Goal: Check status: Check status

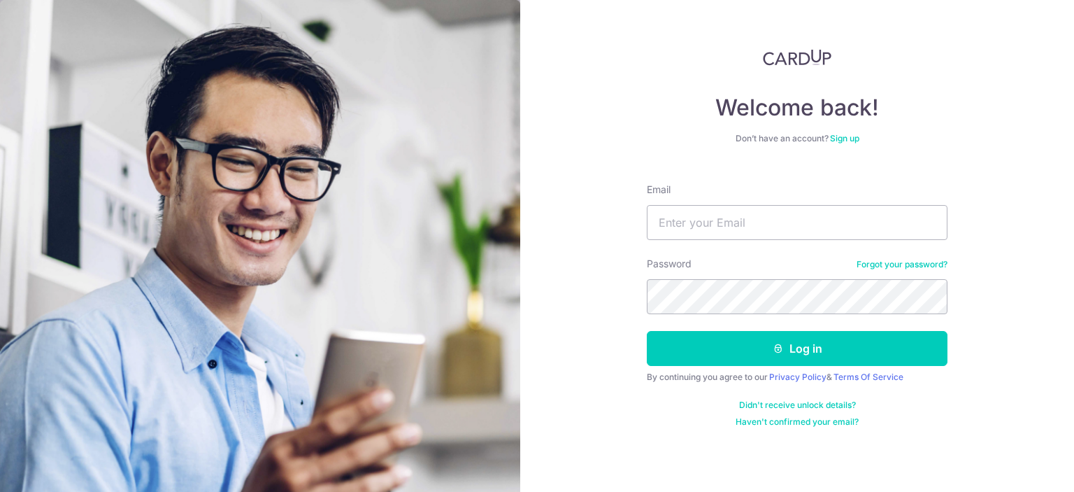
click at [701, 222] on input "Email" at bounding box center [797, 222] width 301 height 35
type input "[EMAIL_ADDRESS][DOMAIN_NAME]"
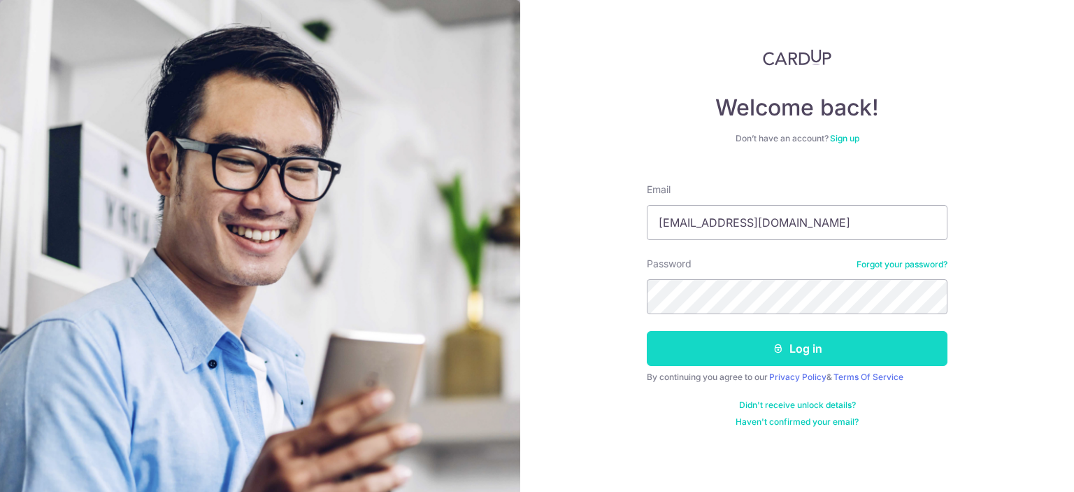
drag, startPoint x: 764, startPoint y: 336, endPoint x: 759, endPoint y: 342, distance: 7.6
click at [761, 338] on button "Log in" at bounding box center [797, 348] width 301 height 35
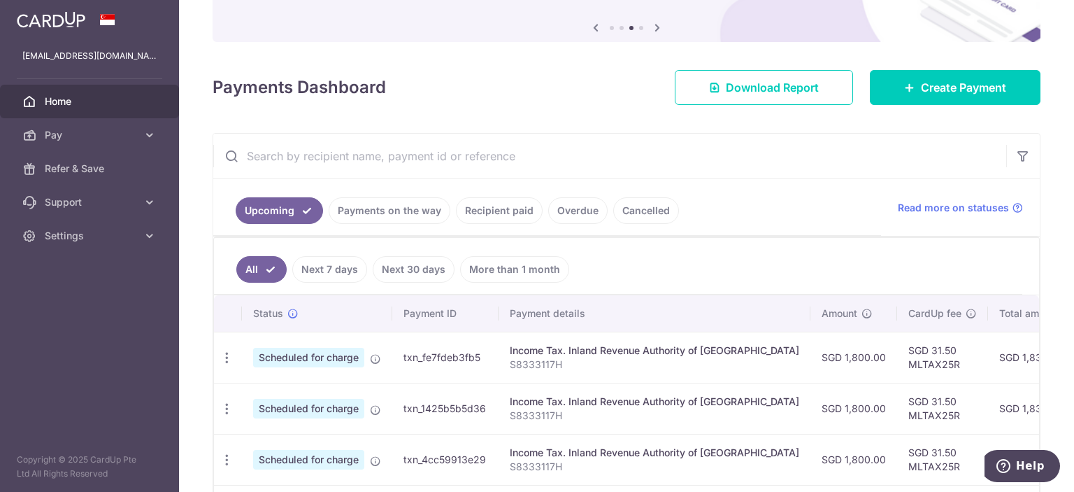
scroll to position [278, 0]
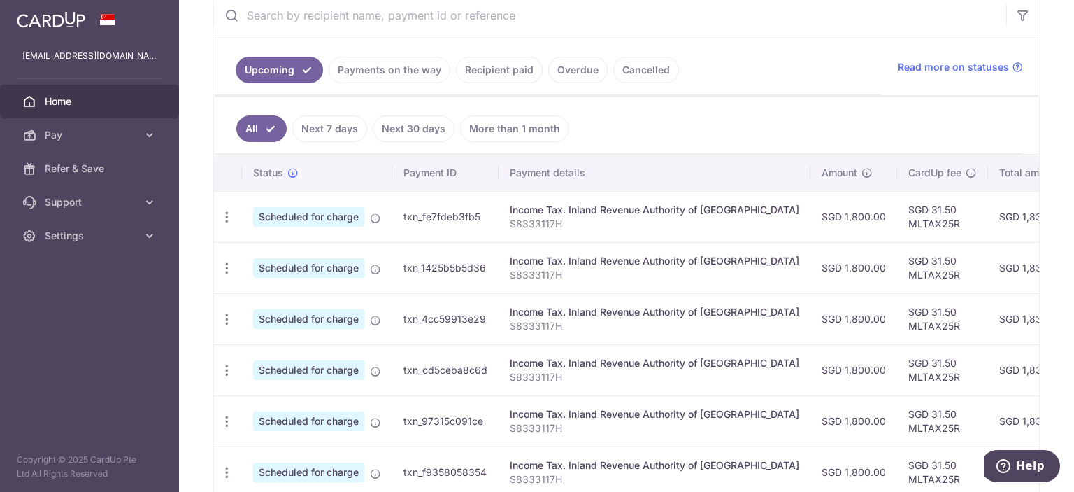
click at [492, 68] on link "Recipient paid" at bounding box center [499, 70] width 87 height 27
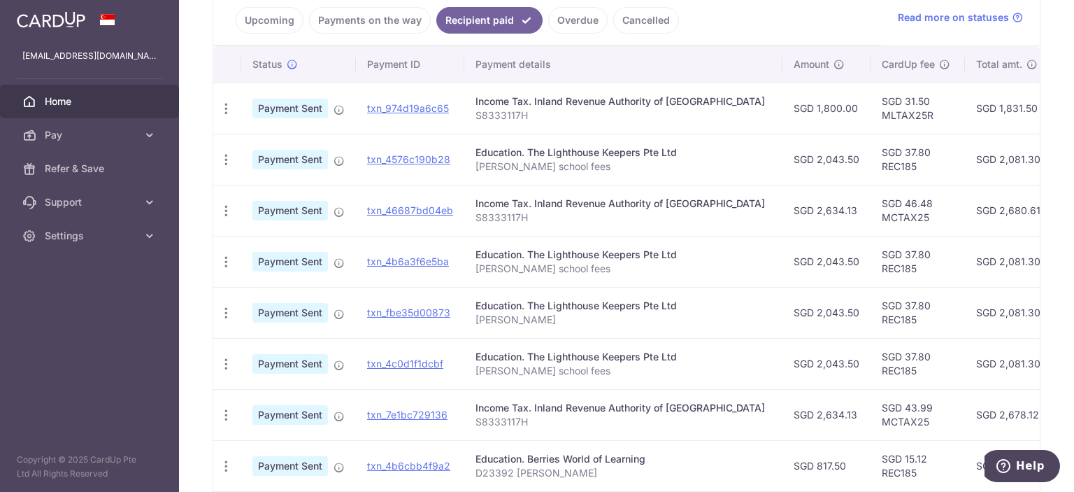
scroll to position [352, 0]
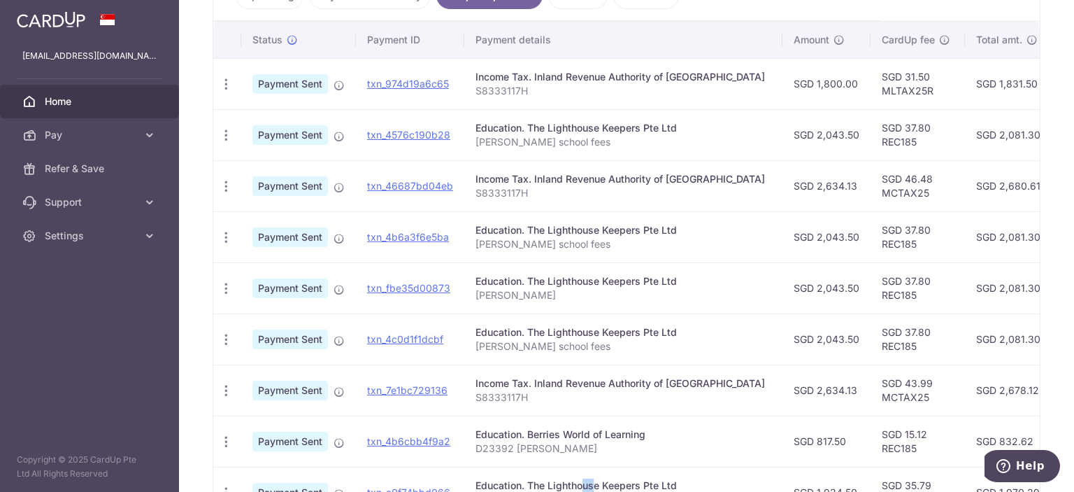
drag, startPoint x: 536, startPoint y: 487, endPoint x: 558, endPoint y: 475, distance: 24.7
click at [552, 482] on div "Education. The Lighthouse Keepers Pte Ltd" at bounding box center [624, 485] width 296 height 14
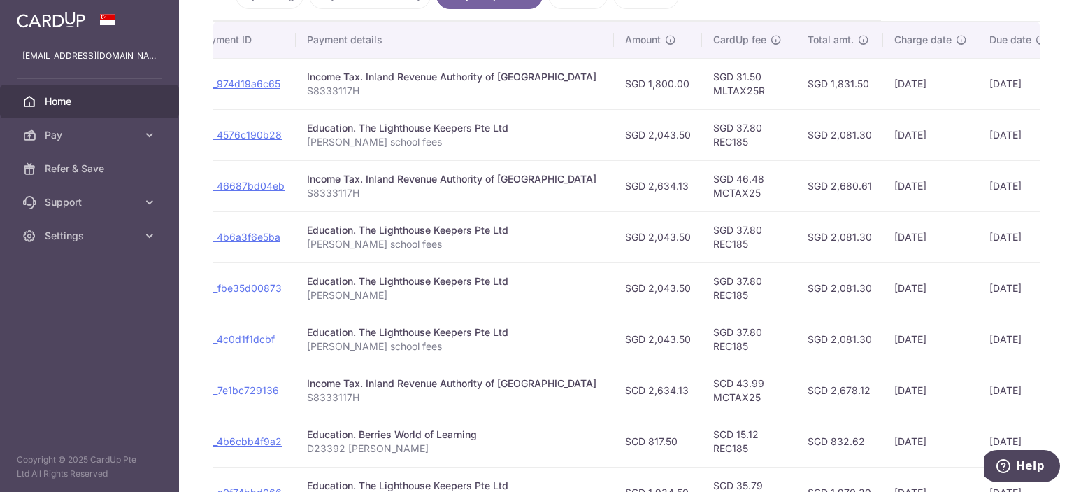
scroll to position [0, 235]
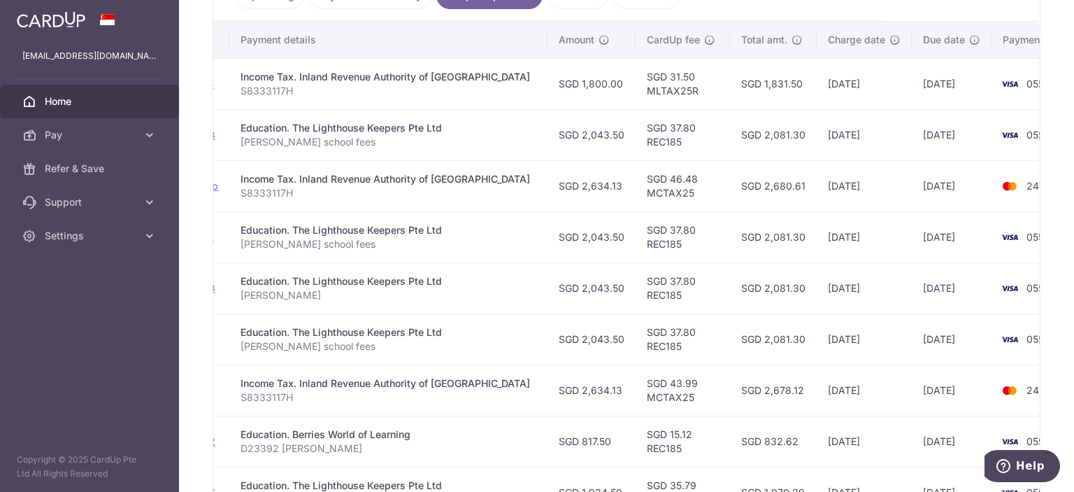
drag, startPoint x: 778, startPoint y: 416, endPoint x: 1073, endPoint y: 396, distance: 295.8
click at [1040, 396] on div "Status Payment ID Payment details Amount CardUp fee Total amt. Charge date Due …" at bounding box center [626, 295] width 827 height 547
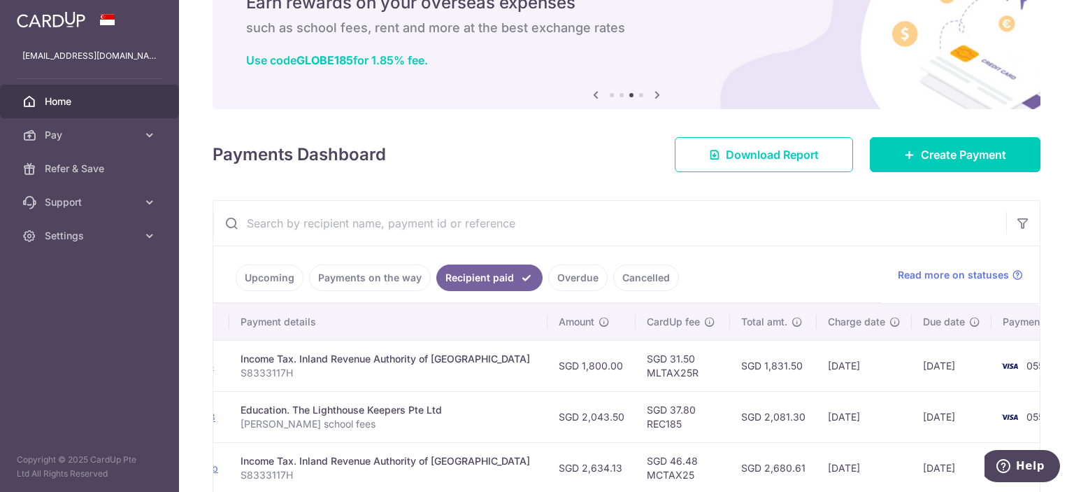
scroll to position [211, 0]
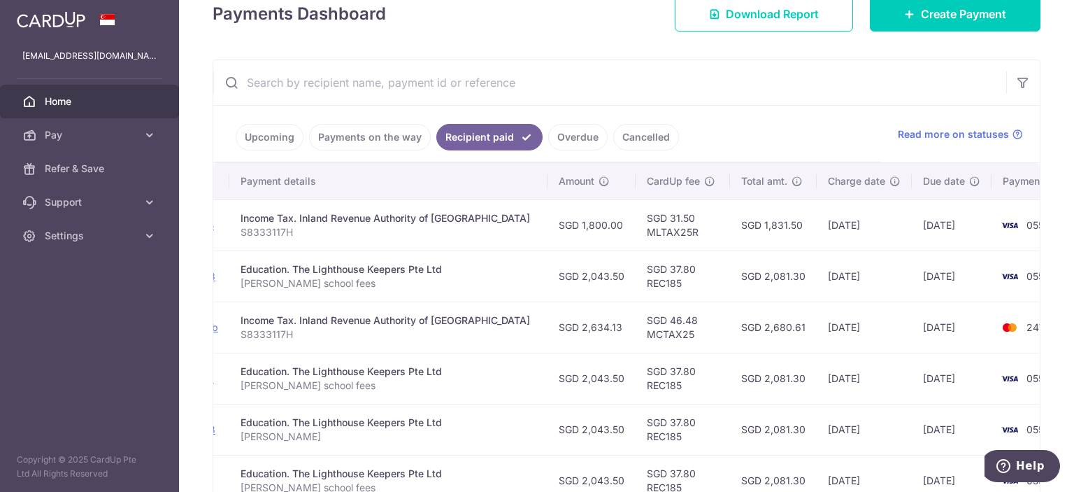
click at [575, 333] on td "SGD 2,634.13" at bounding box center [592, 326] width 88 height 51
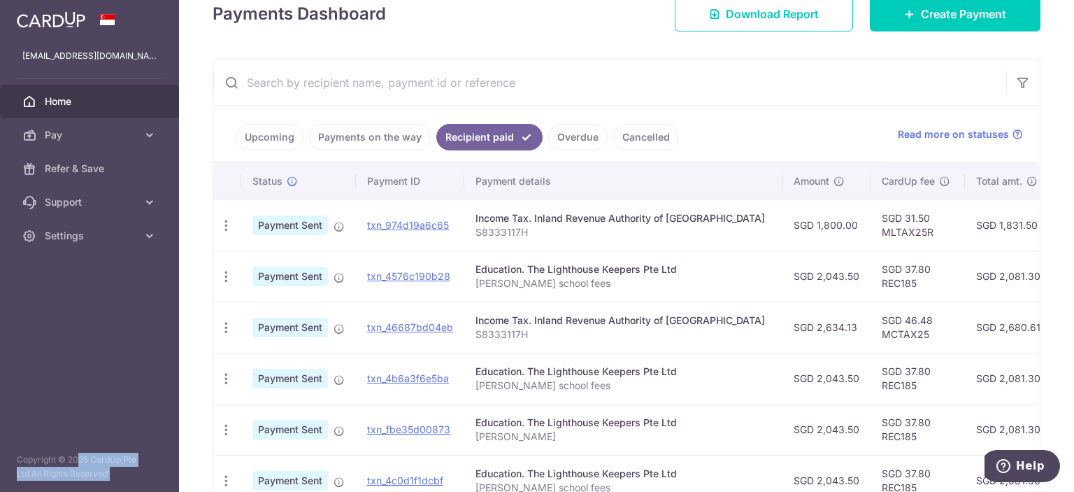
drag, startPoint x: 570, startPoint y: 341, endPoint x: 57, endPoint y: 357, distance: 513.6
click at [213, 357] on div "Status Payment ID Payment details Amount CardUp fee Total amt. Charge date Due …" at bounding box center [626, 436] width 827 height 547
click at [582, 322] on div "Income Tax. Inland Revenue Authority of [GEOGRAPHIC_DATA]" at bounding box center [624, 320] width 296 height 14
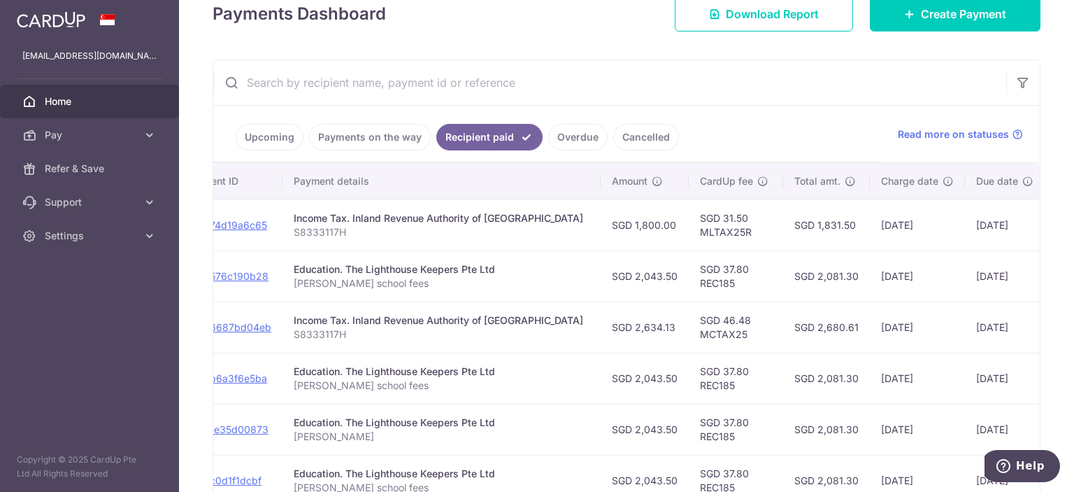
scroll to position [0, 235]
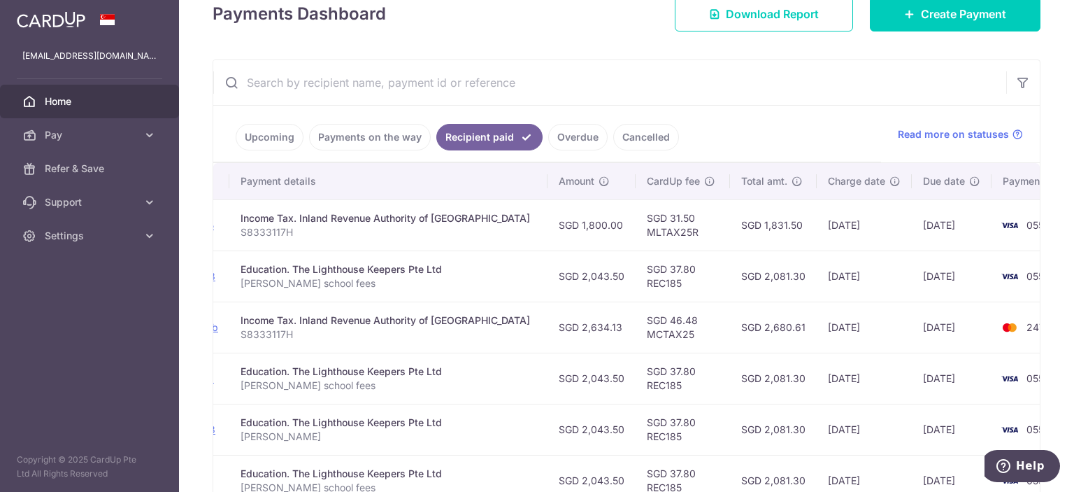
drag, startPoint x: 602, startPoint y: 367, endPoint x: 1073, endPoint y: 322, distance: 473.5
click at [1040, 322] on div "Status Payment ID Payment details Amount CardUp fee Total amt. Charge date Due …" at bounding box center [626, 436] width 827 height 547
click at [418, 267] on div "Education. The Lighthouse Keepers Pte Ltd" at bounding box center [389, 269] width 296 height 14
drag, startPoint x: 434, startPoint y: 269, endPoint x: 485, endPoint y: 270, distance: 51.8
click at [485, 270] on td "Education. The Lighthouse Keepers Pte Ltd [PERSON_NAME] school fees" at bounding box center [388, 275] width 318 height 51
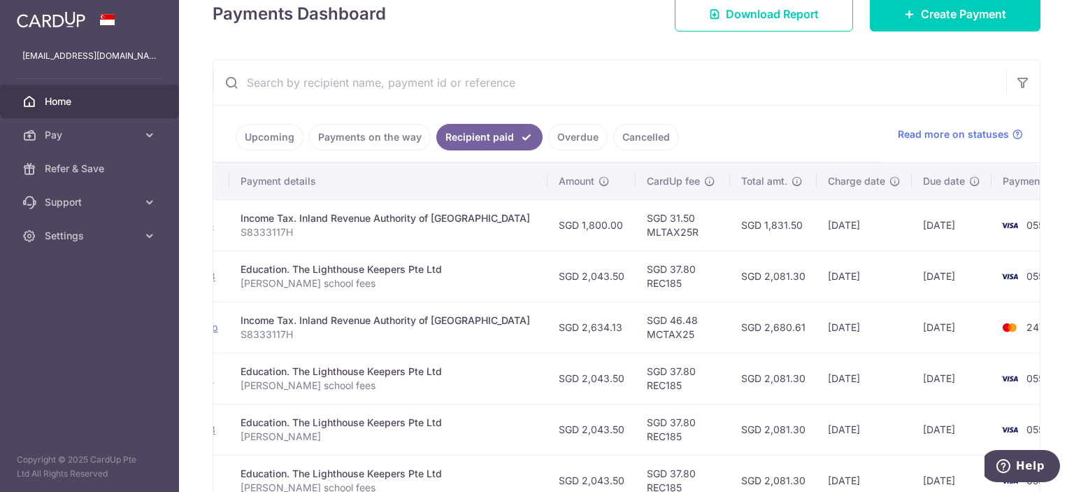
click at [636, 281] on td "SGD 37.80 REC185" at bounding box center [683, 275] width 94 height 51
drag, startPoint x: 263, startPoint y: 270, endPoint x: 468, endPoint y: 270, distance: 204.9
click at [468, 270] on div "Education. The Lighthouse Keepers Pte Ltd" at bounding box center [389, 269] width 296 height 14
click at [757, 262] on td "SGD 2,081.30" at bounding box center [773, 275] width 87 height 51
drag, startPoint x: 358, startPoint y: 273, endPoint x: 835, endPoint y: 276, distance: 477.0
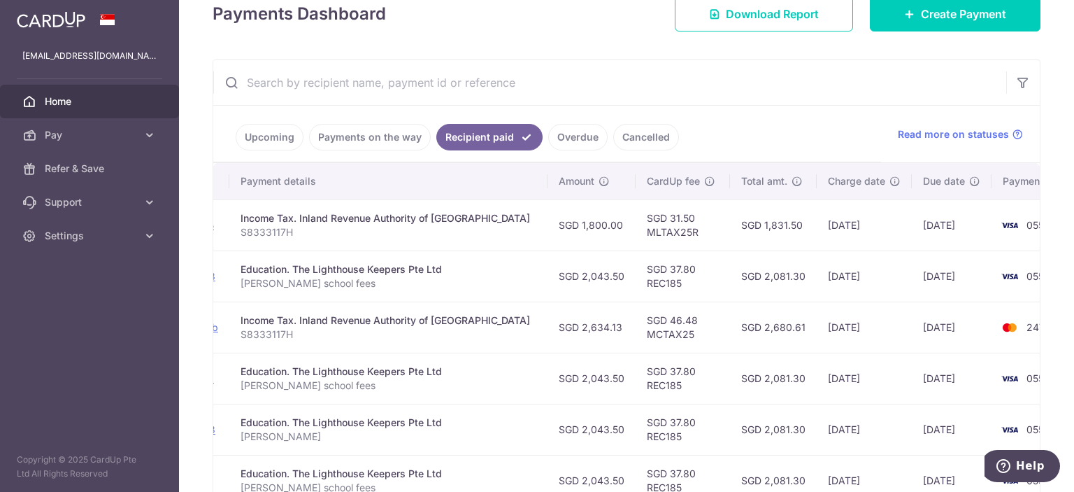
click at [835, 276] on tr "PDF Receipt Payment Sent txn_4576c190b28 Education. The Lighthouse Keepers Pte …" at bounding box center [538, 275] width 1120 height 51
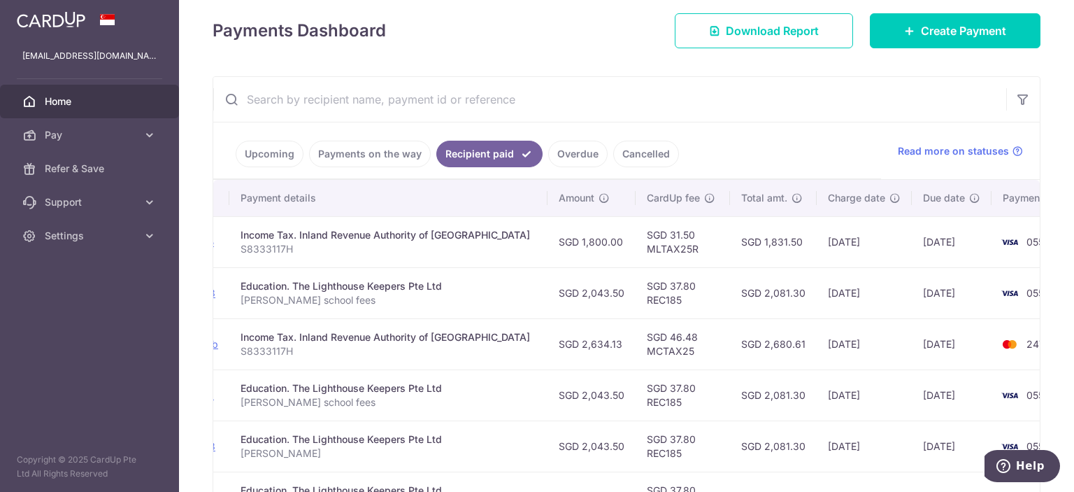
scroll to position [211, 0]
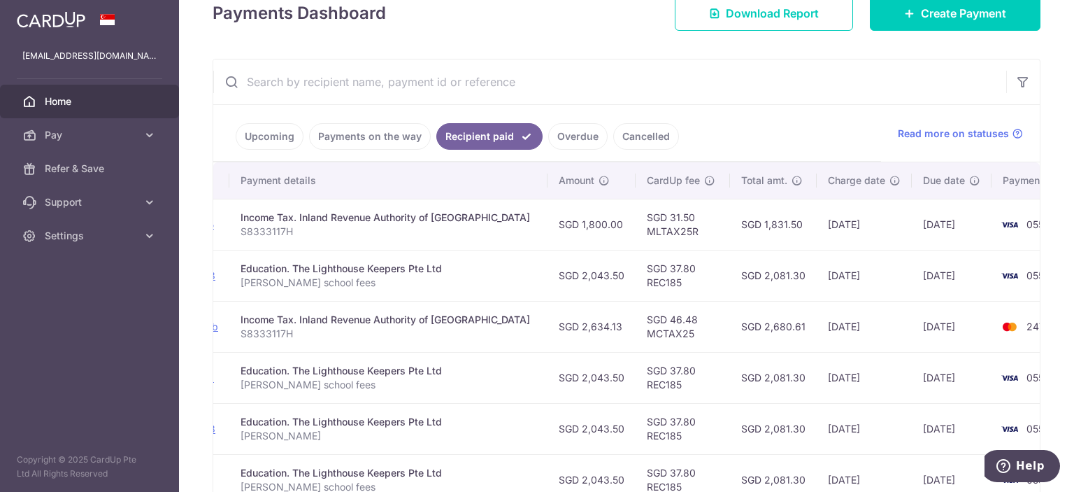
click at [253, 264] on div "Education. The Lighthouse Keepers Pte Ltd" at bounding box center [389, 269] width 296 height 14
drag, startPoint x: 337, startPoint y: 270, endPoint x: 774, endPoint y: 276, distance: 437.1
click at [829, 281] on tr "PDF Receipt Payment Sent txn_4576c190b28 Education. The Lighthouse Keepers Pte …" at bounding box center [538, 275] width 1120 height 51
click at [306, 325] on td "Income Tax. Inland Revenue Authority of [GEOGRAPHIC_DATA] S8333117H" at bounding box center [388, 326] width 318 height 51
drag, startPoint x: 328, startPoint y: 357, endPoint x: 318, endPoint y: 357, distance: 10.5
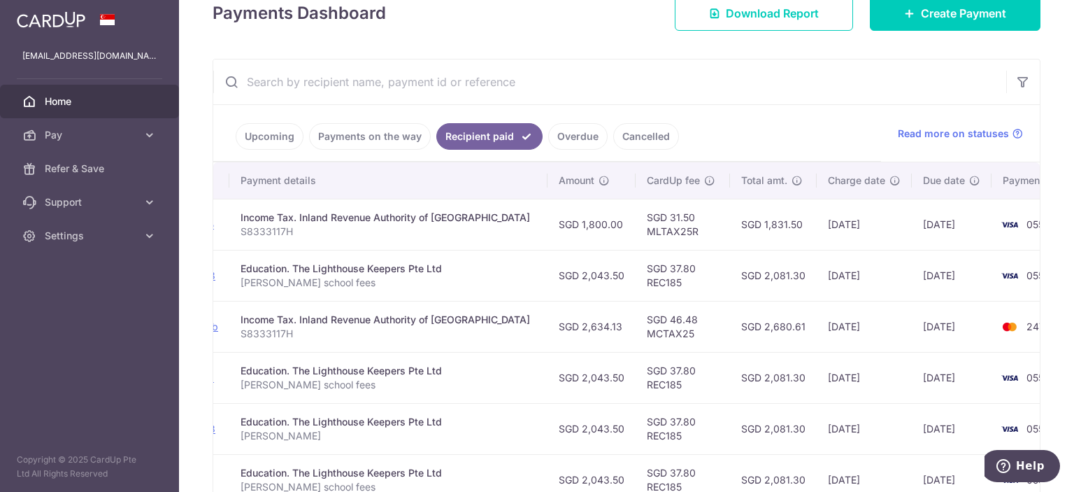
click at [328, 355] on td "Education. The Lighthouse Keepers Pte Ltd [PERSON_NAME] school fees" at bounding box center [388, 377] width 318 height 51
drag, startPoint x: 351, startPoint y: 366, endPoint x: 29, endPoint y: 299, distance: 329.2
click at [847, 370] on tr "PDF Receipt Payment Sent txn_4b6a3f6e5ba Education. The Lighthouse Keepers Pte …" at bounding box center [538, 377] width 1120 height 51
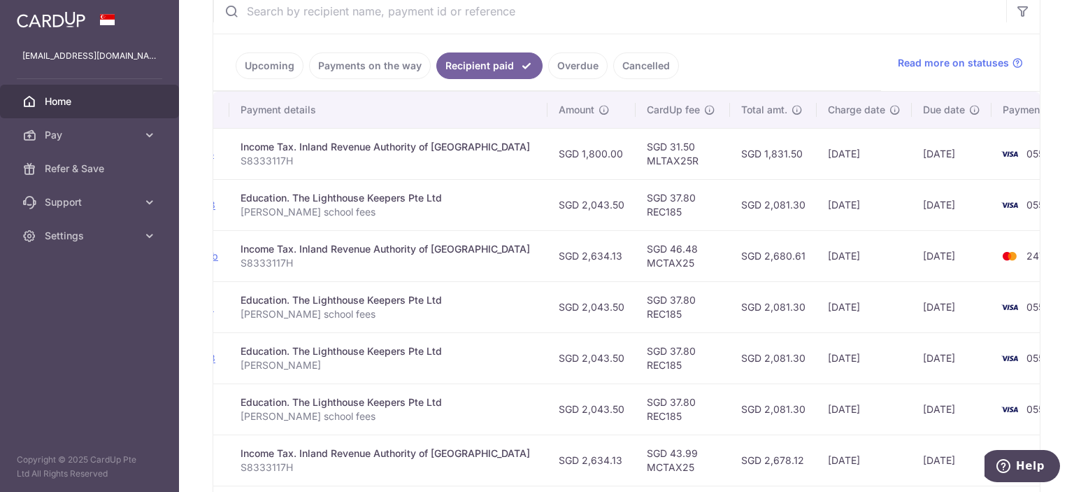
click at [418, 355] on div "Education. The Lighthouse Keepers Pte Ltd" at bounding box center [389, 351] width 296 height 14
drag, startPoint x: 717, startPoint y: 336, endPoint x: 14, endPoint y: 320, distance: 703.0
click at [843, 349] on tr "PDF Receipt Payment Sent txn_fbe35d00873 Education. The Lighthouse Keepers Pte …" at bounding box center [538, 357] width 1120 height 51
click at [443, 418] on p "[PERSON_NAME] school fees" at bounding box center [389, 416] width 296 height 14
drag, startPoint x: 250, startPoint y: 401, endPoint x: 853, endPoint y: 418, distance: 602.4
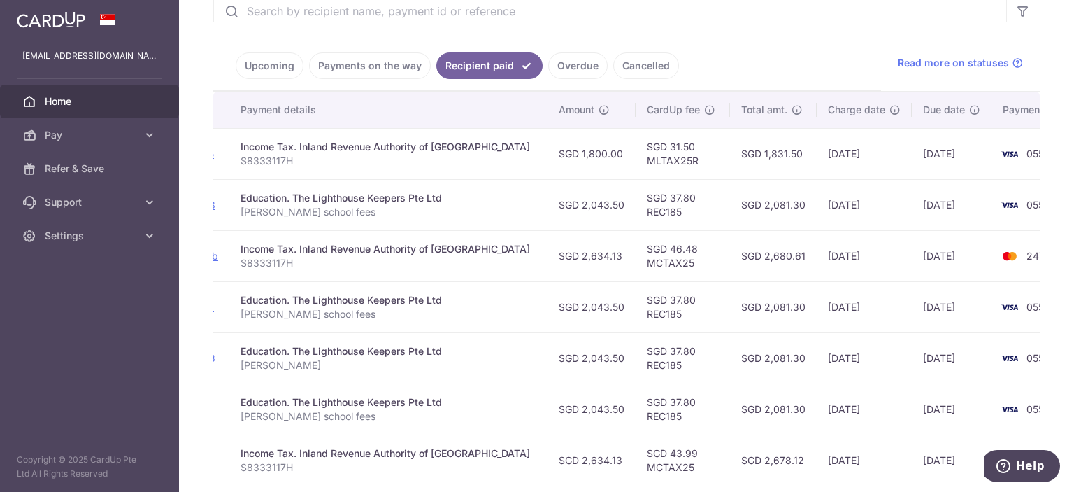
click at [853, 418] on tr "PDF Receipt Payment Sent txn_4c0d1f1dcbf Education. The Lighthouse Keepers Pte …" at bounding box center [538, 408] width 1120 height 51
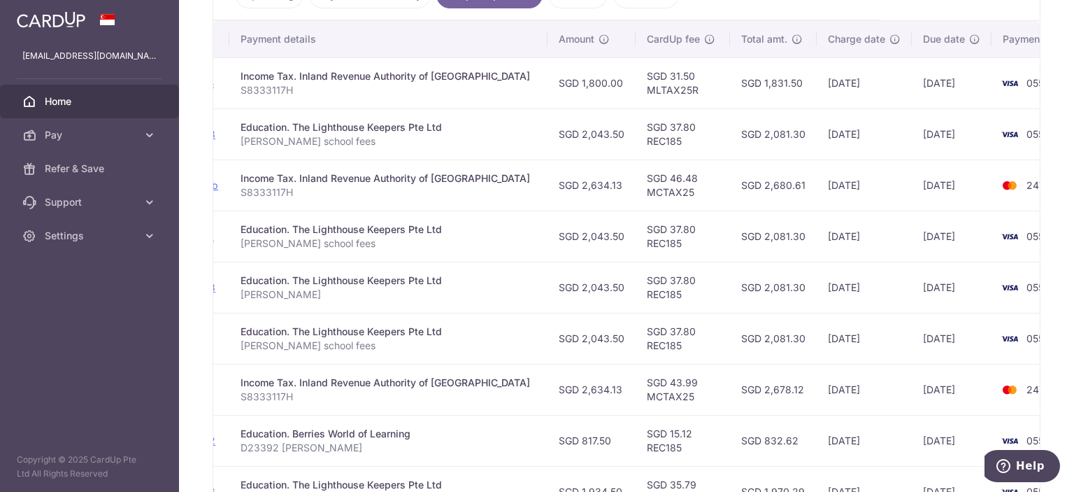
click at [278, 355] on td "Education. The Lighthouse Keepers Pte Ltd [PERSON_NAME] school fees" at bounding box center [388, 338] width 318 height 51
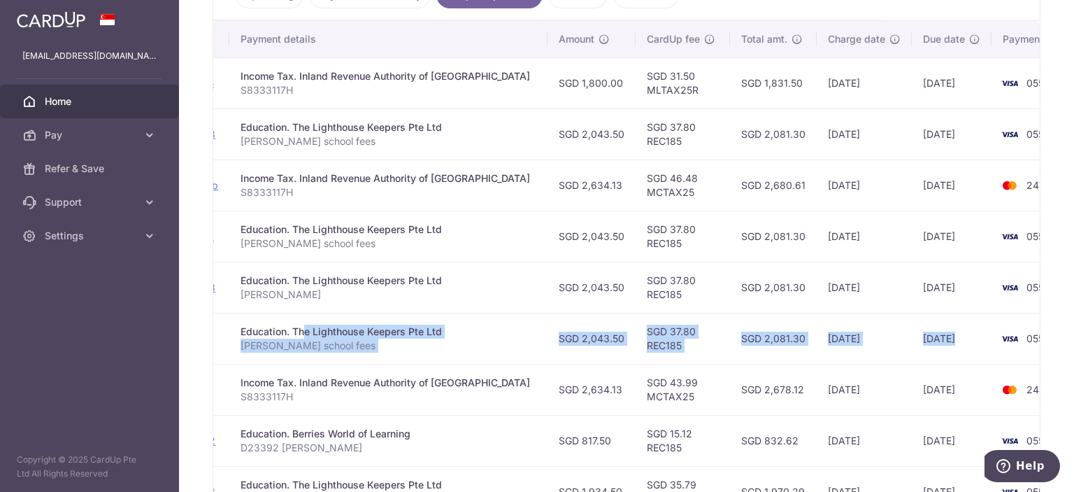
drag, startPoint x: 262, startPoint y: 327, endPoint x: 807, endPoint y: 337, distance: 545.6
click at [900, 341] on tr "PDF Receipt Payment Sent txn_4c0d1f1dcbf Education. The Lighthouse Keepers Pte …" at bounding box center [538, 338] width 1120 height 51
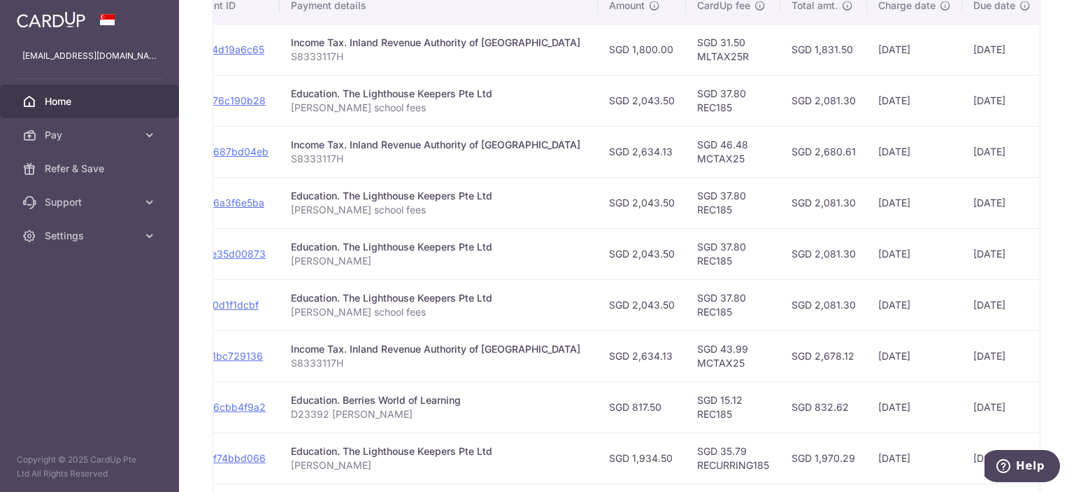
scroll to position [0, 235]
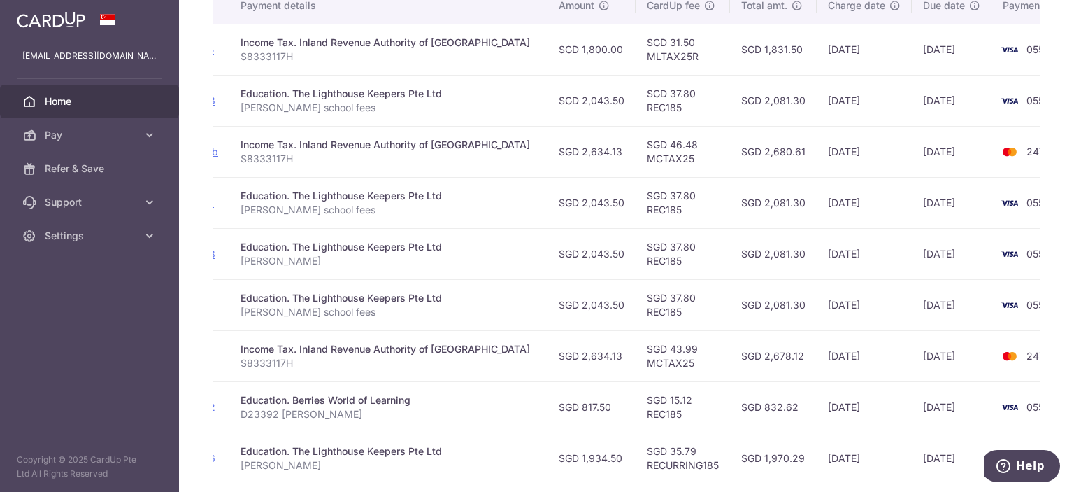
drag, startPoint x: 493, startPoint y: 435, endPoint x: 720, endPoint y: 412, distance: 228.5
click at [1040, 402] on div "Status Payment ID Payment details Amount CardUp fee Total amt. Charge date Due …" at bounding box center [626, 260] width 827 height 547
click at [912, 376] on td "[DATE]" at bounding box center [952, 355] width 80 height 51
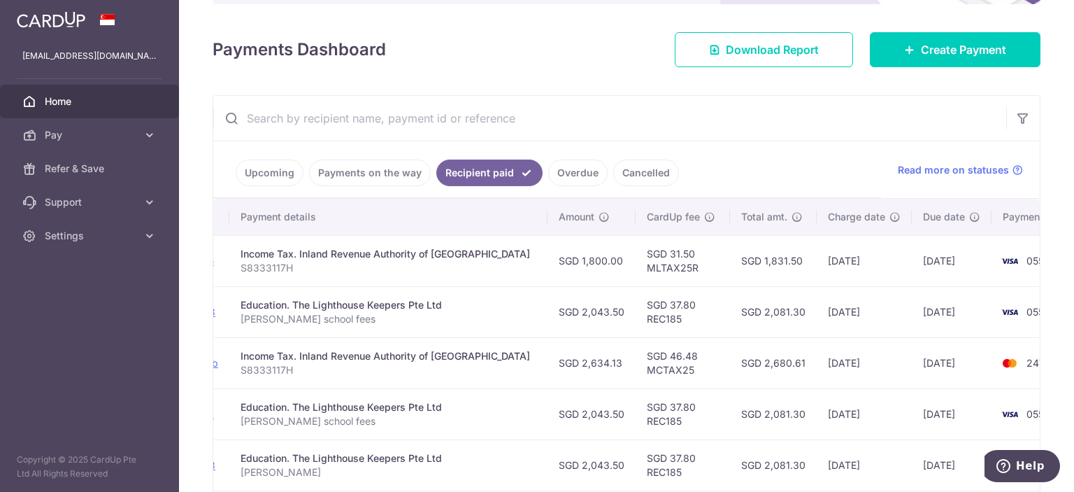
scroll to position [211, 0]
